Goal: Task Accomplishment & Management: Use online tool/utility

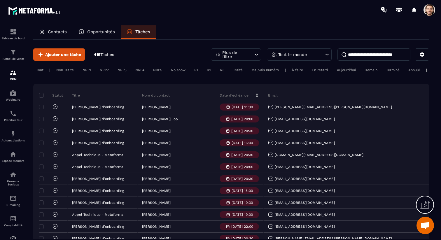
click at [80, 69] on div "Non Traité" at bounding box center [87, 69] width 14 height 7
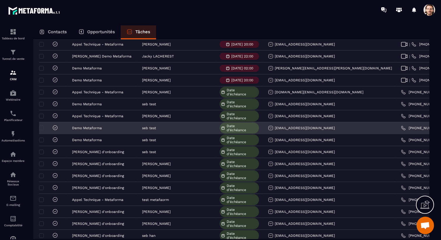
scroll to position [262, 0]
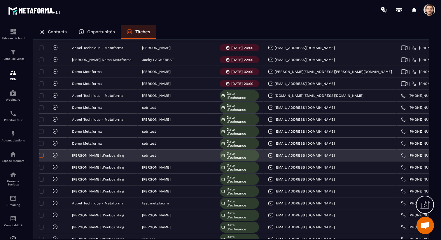
click at [43, 155] on span at bounding box center [41, 155] width 5 height 5
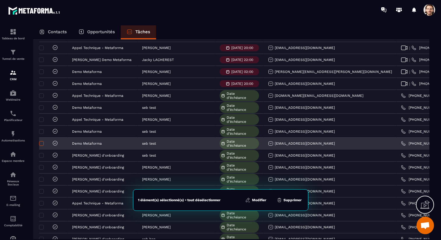
click at [41, 143] on span at bounding box center [41, 143] width 5 height 5
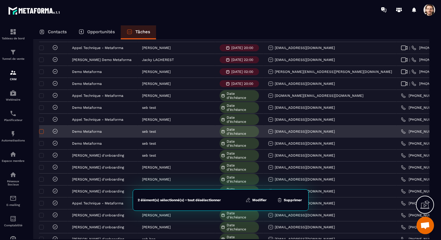
click at [42, 132] on span at bounding box center [41, 131] width 5 height 5
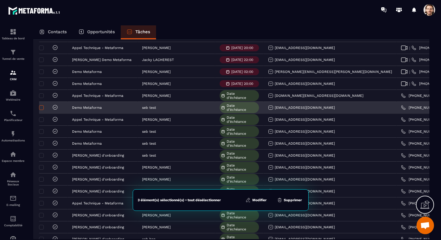
click at [41, 108] on span at bounding box center [41, 107] width 5 height 5
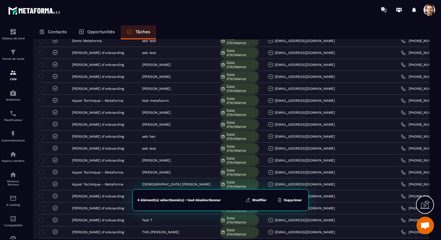
scroll to position [369, 0]
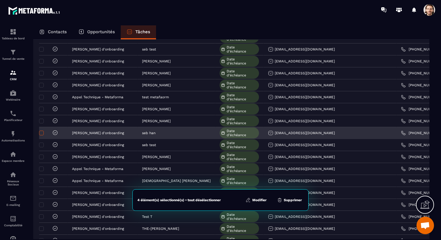
click at [42, 135] on span at bounding box center [41, 133] width 5 height 5
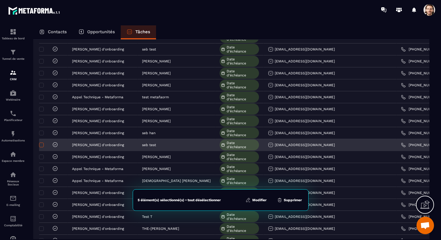
click at [41, 144] on span at bounding box center [41, 145] width 5 height 5
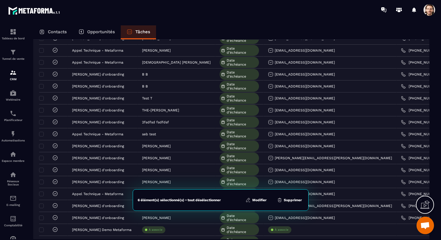
scroll to position [494, 0]
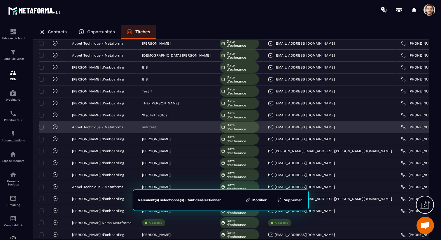
click at [42, 127] on span at bounding box center [41, 127] width 5 height 5
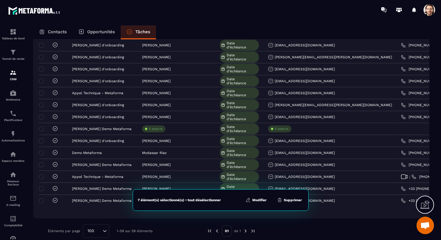
scroll to position [595, 0]
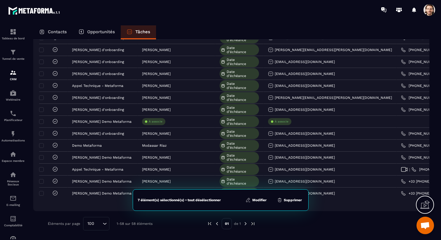
click at [295, 199] on button "Supprimer" at bounding box center [289, 200] width 28 height 6
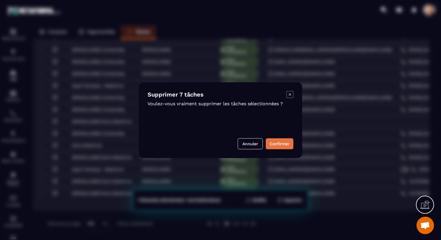
click at [283, 140] on button "Confirmer" at bounding box center [280, 143] width 28 height 11
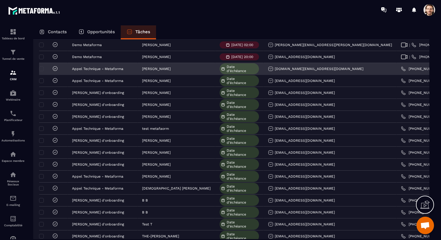
scroll to position [283, 0]
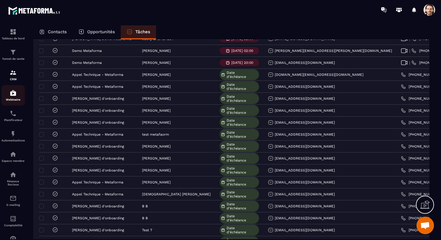
click at [15, 94] on img at bounding box center [13, 93] width 7 height 7
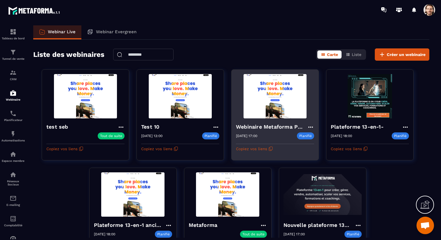
click at [252, 125] on h4 "Webinaire Metaforma Plateforme 13-en-1" at bounding box center [271, 127] width 71 height 8
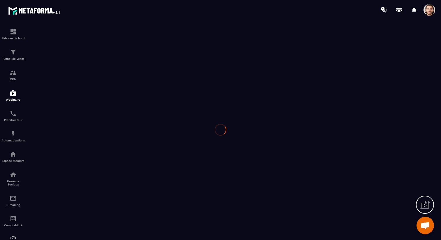
type input "**********"
type textarea "**********"
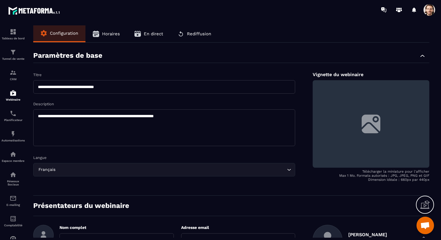
click at [111, 36] on span "Horaires" at bounding box center [111, 33] width 18 height 5
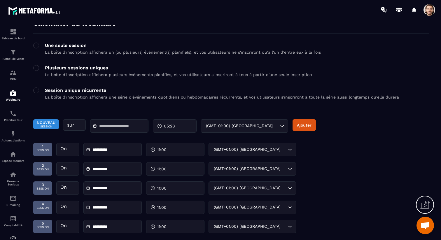
scroll to position [32, 0]
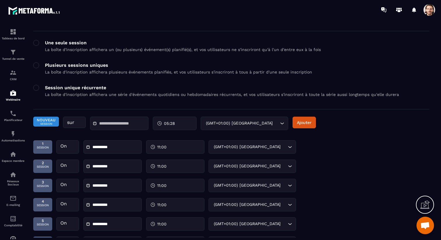
click at [122, 124] on input "text" at bounding box center [119, 123] width 41 height 4
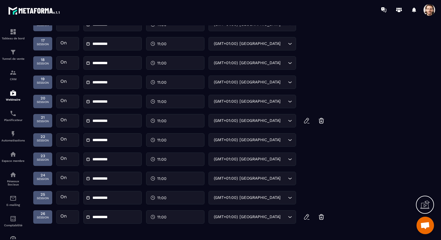
scroll to position [472, 0]
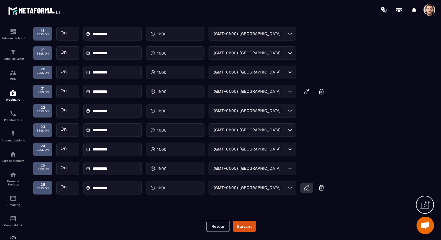
click at [303, 188] on button "button" at bounding box center [306, 188] width 13 height 10
click at [97, 188] on input "**********" at bounding box center [112, 188] width 41 height 4
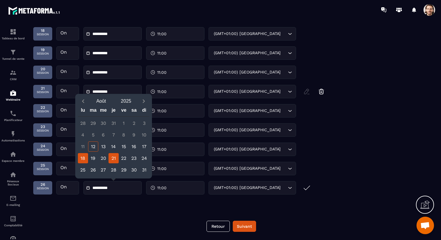
click at [115, 159] on div "21" at bounding box center [113, 158] width 10 height 10
type input "**********"
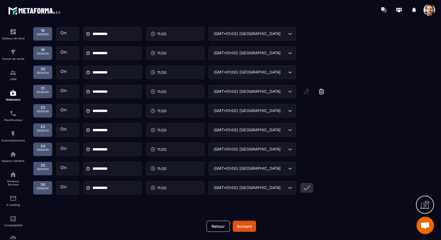
click at [310, 190] on icon "submit" at bounding box center [306, 187] width 7 height 7
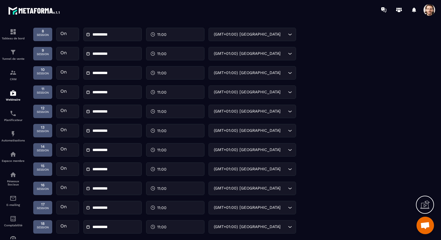
scroll to position [175, 0]
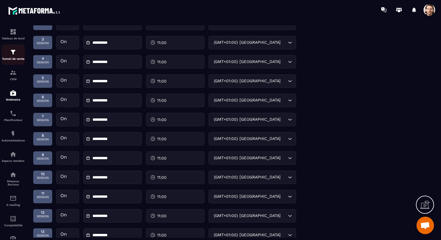
click at [16, 54] on img at bounding box center [13, 52] width 7 height 7
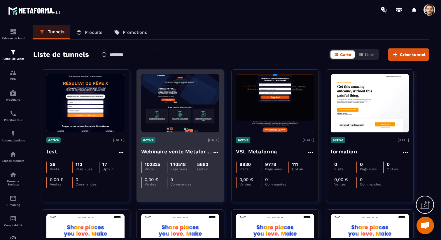
click at [164, 148] on h4 "Webinaire vente Metaforma" at bounding box center [176, 152] width 71 height 8
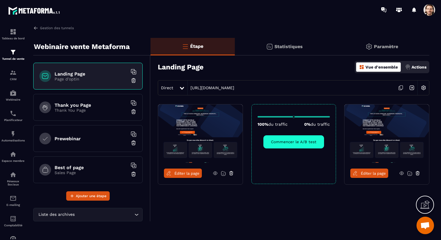
click at [186, 172] on span "Éditer la page" at bounding box center [186, 173] width 25 height 4
